Goal: Information Seeking & Learning: Check status

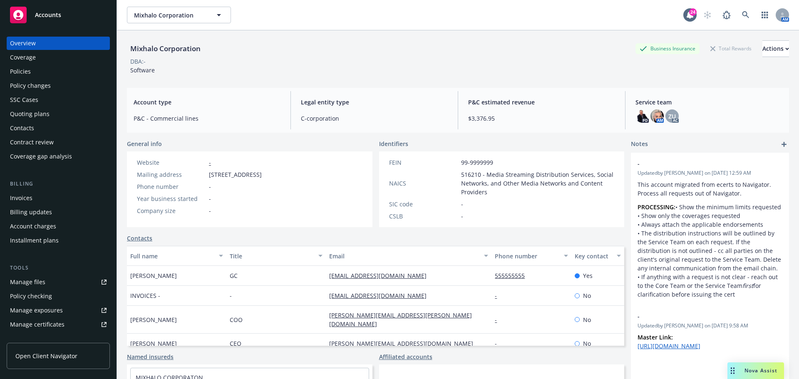
click at [63, 76] on div "Policies" at bounding box center [58, 71] width 97 height 13
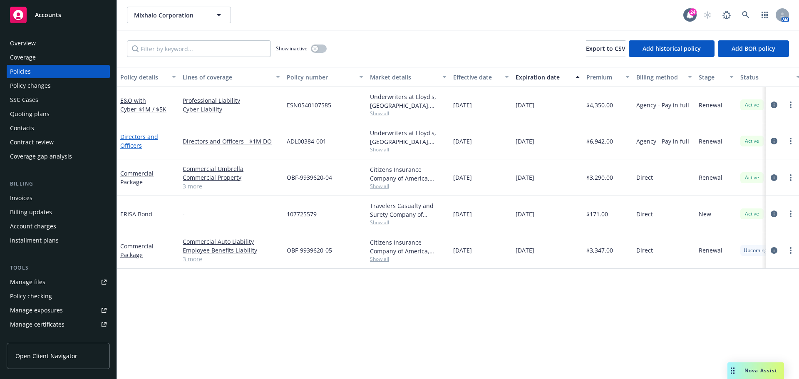
click at [134, 138] on link "Directors and Officers" at bounding box center [139, 141] width 38 height 17
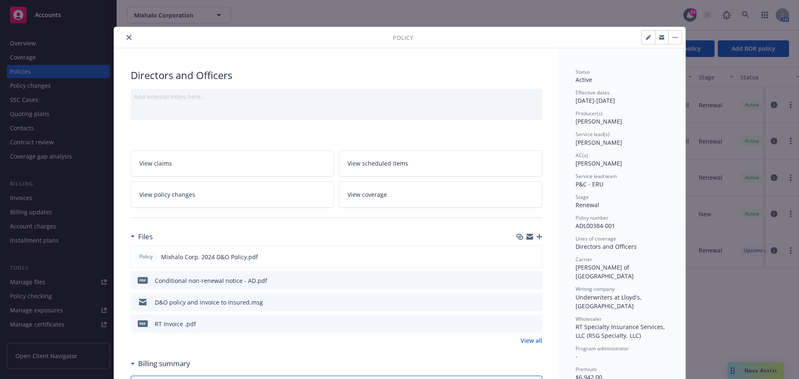
click at [124, 36] on button "close" at bounding box center [129, 37] width 10 height 10
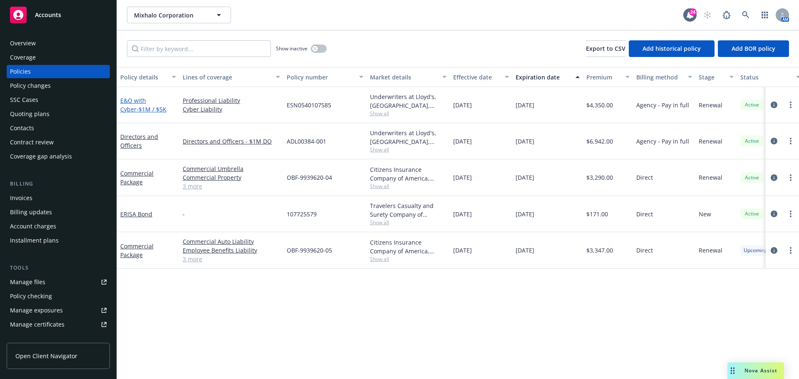
click at [144, 100] on link "E&O with Cyber - $1M / $5K" at bounding box center [143, 105] width 46 height 17
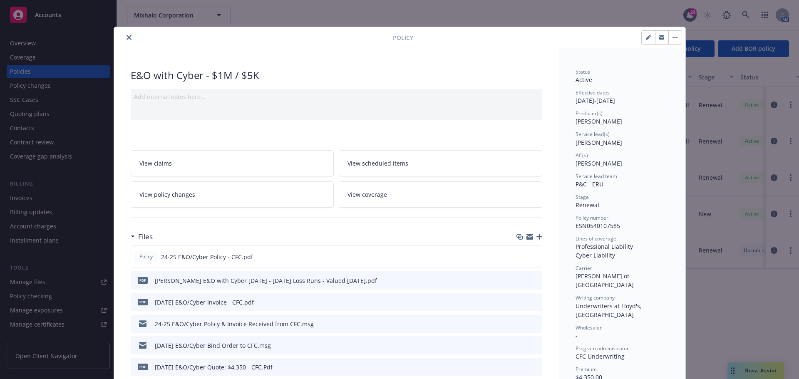
click at [128, 40] on icon "close" at bounding box center [129, 37] width 5 height 5
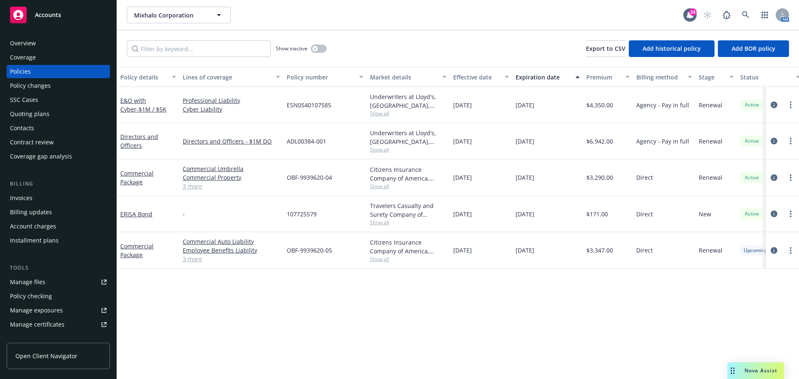
click at [62, 112] on div "Quoting plans" at bounding box center [58, 113] width 97 height 13
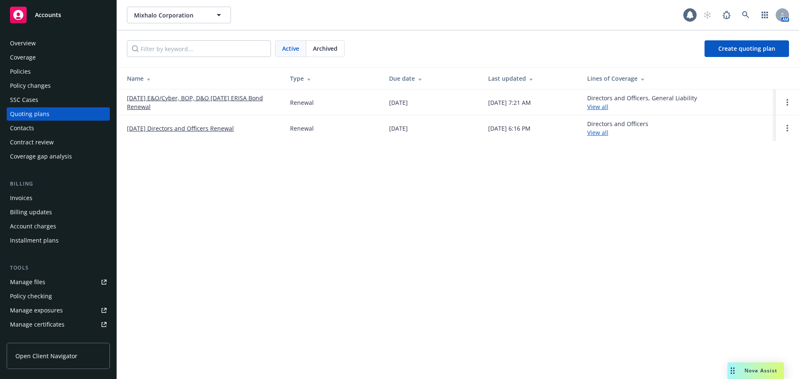
click at [321, 48] on span "Archived" at bounding box center [325, 48] width 25 height 9
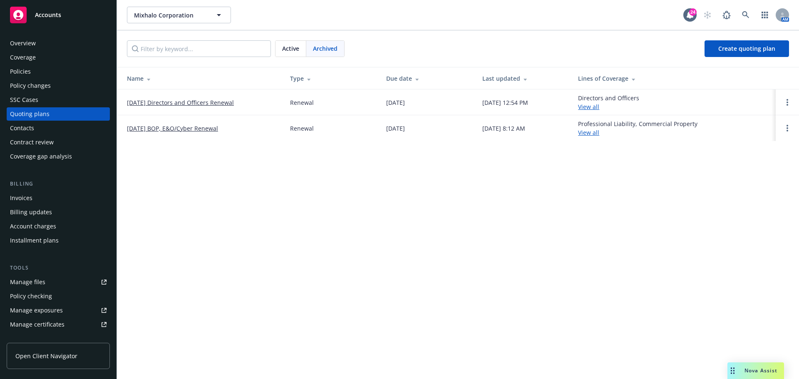
click at [211, 100] on link "[DATE] Directors and Officers Renewal" at bounding box center [180, 102] width 107 height 9
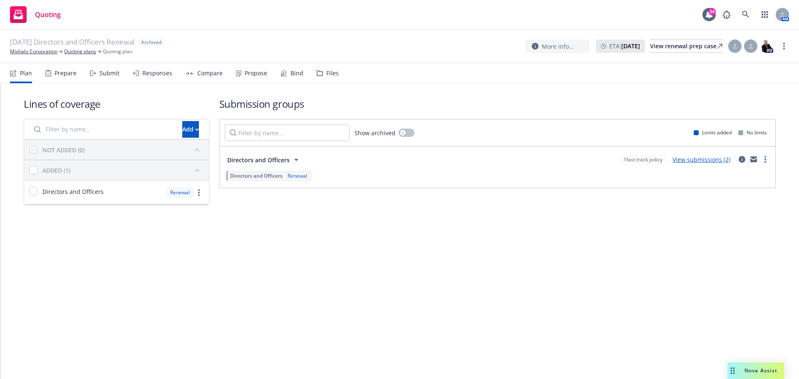
click at [328, 70] on div "Files" at bounding box center [332, 73] width 12 height 7
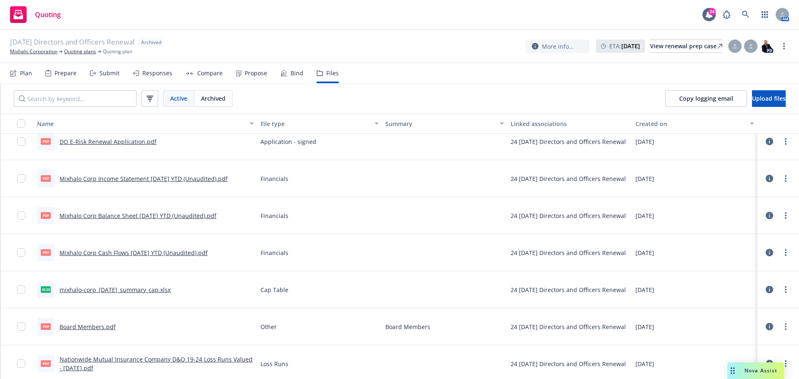
scroll to position [490, 0]
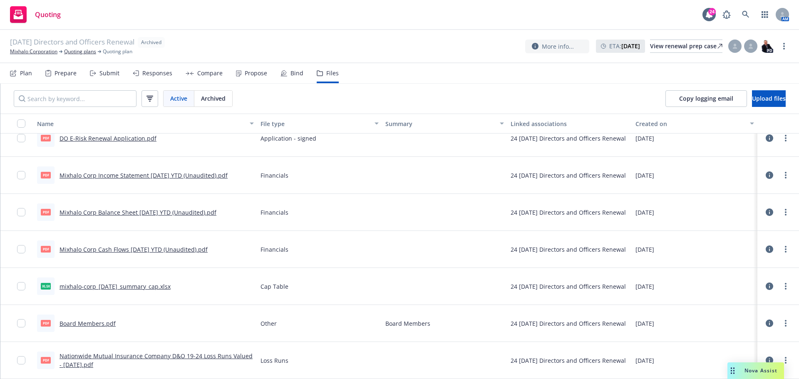
click at [143, 176] on link "Mixhalo Corp Income Statement June 2024 YTD (Unaudited).pdf" at bounding box center [144, 176] width 168 height 8
